Goal: Task Accomplishment & Management: Complete application form

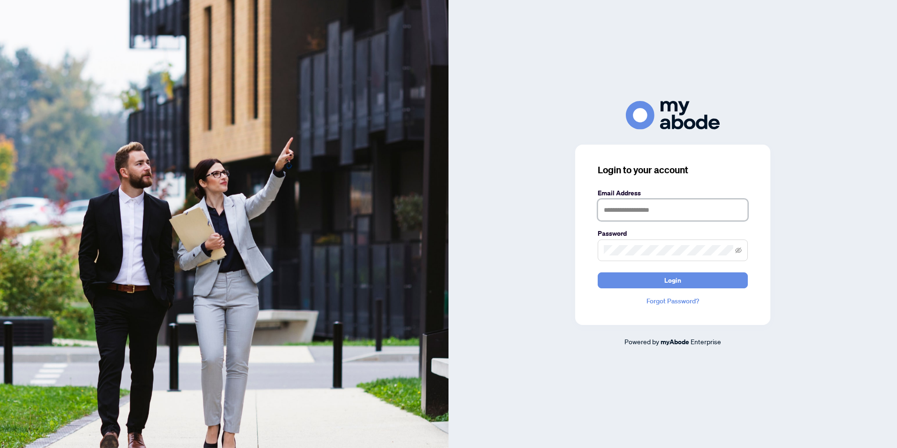
type input "**********"
click at [560, 301] on div "**********" at bounding box center [673, 224] width 449 height 246
click at [652, 276] on button "Login" at bounding box center [673, 280] width 150 height 16
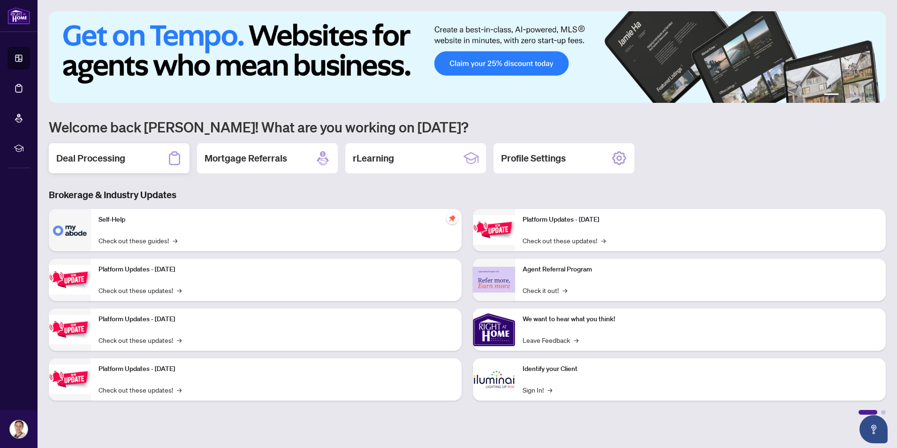
click at [92, 168] on div "Deal Processing" at bounding box center [119, 158] width 141 height 30
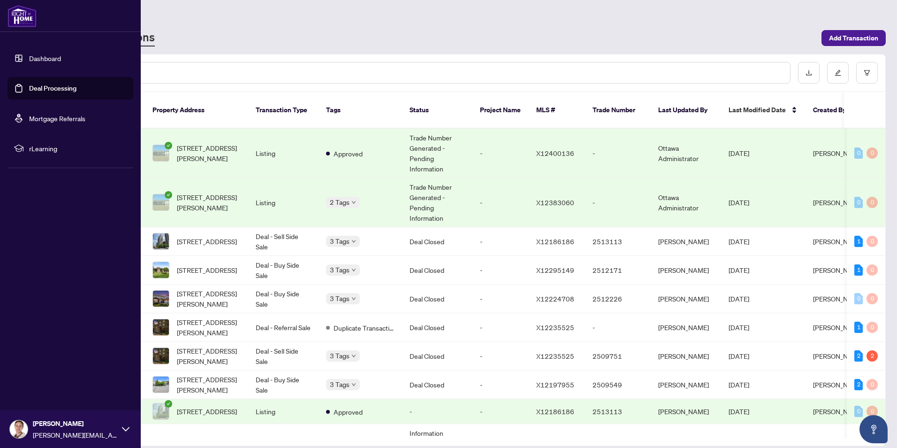
click at [52, 84] on link "Deal Processing" at bounding box center [52, 88] width 47 height 8
click at [48, 88] on link "Deal Processing" at bounding box center [52, 88] width 47 height 8
click at [43, 62] on link "Dashboard" at bounding box center [45, 58] width 32 height 8
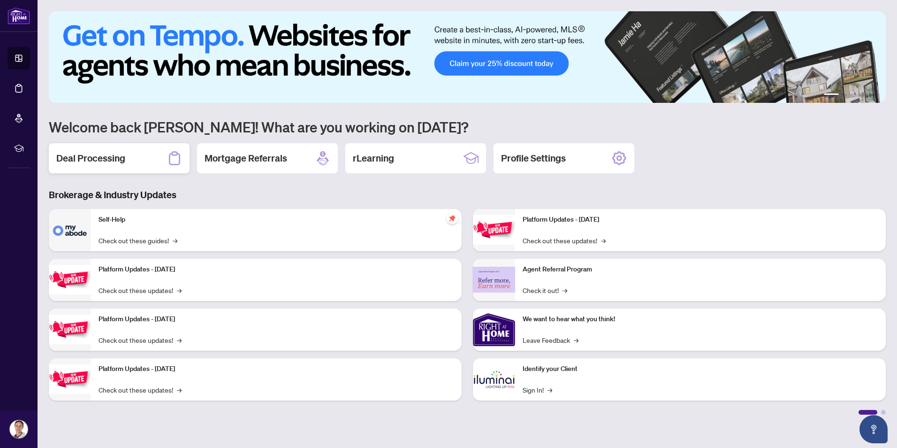
click at [121, 152] on h2 "Deal Processing" at bounding box center [90, 158] width 69 height 13
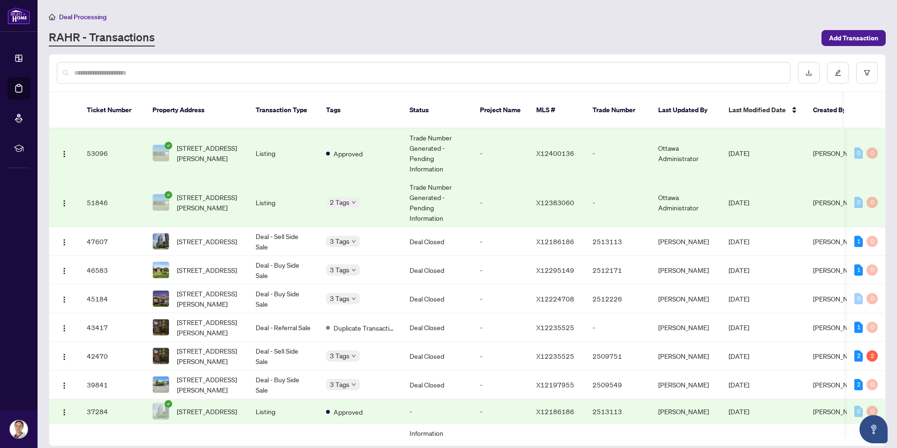
click at [203, 70] on input "text" at bounding box center [428, 73] width 709 height 10
click at [836, 31] on span "Add Transaction" at bounding box center [853, 38] width 49 height 15
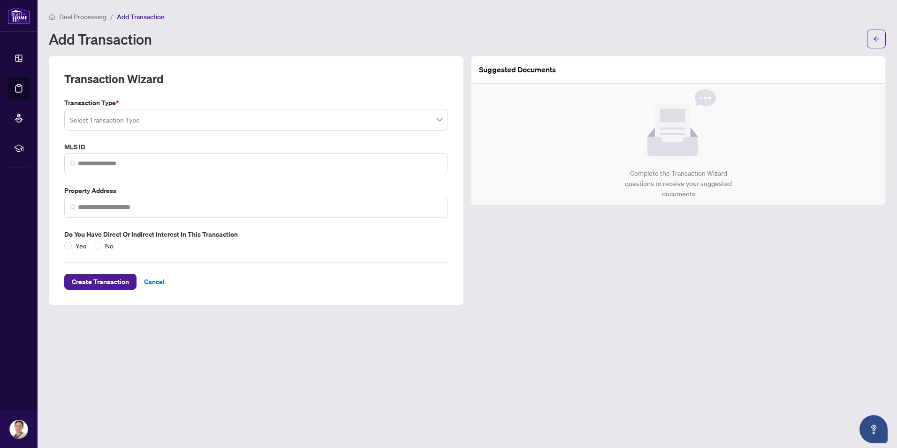
click at [267, 118] on input "search" at bounding box center [252, 121] width 364 height 21
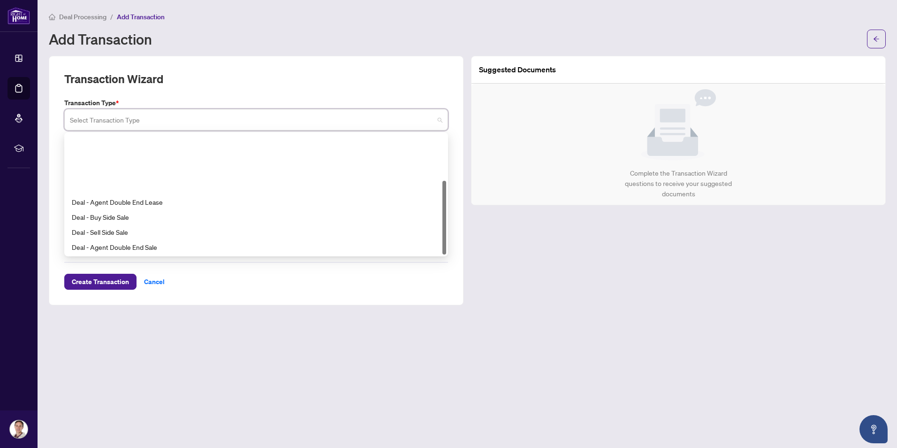
scroll to position [75, 0]
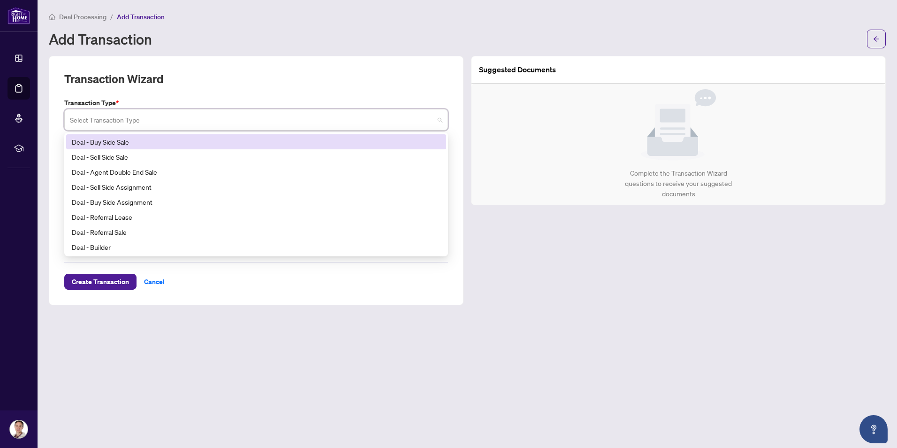
click at [130, 139] on div "Deal - Buy Side Sale" at bounding box center [256, 142] width 369 height 10
